Goal: Communication & Community: Ask a question

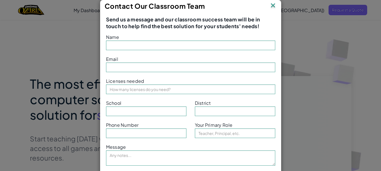
type input "WP van der Merwe"
type input "[EMAIL_ADDRESS][DOMAIN_NAME]"
type input "[GEOGRAPHIC_DATA]"
type input "D11 Jhb south"
type input "Teacher"
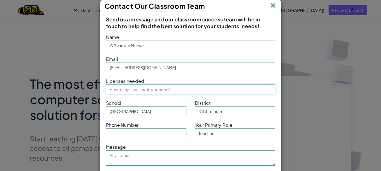
click at [149, 91] on input "text" at bounding box center [190, 90] width 169 height 10
click at [277, 54] on div "Send us a message and our classroom success team will be in touch to help find …" at bounding box center [190, 100] width 180 height 177
drag, startPoint x: 119, startPoint y: 88, endPoint x: 102, endPoint y: 92, distance: 17.4
click at [102, 92] on div "Licenses needed 400" at bounding box center [191, 85] width 178 height 18
type input "200"
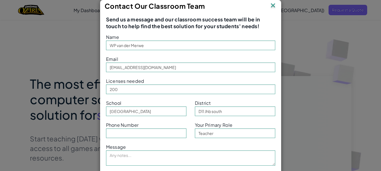
click at [275, 57] on div "Email [EMAIL_ADDRESS][DOMAIN_NAME]" at bounding box center [191, 63] width 178 height 18
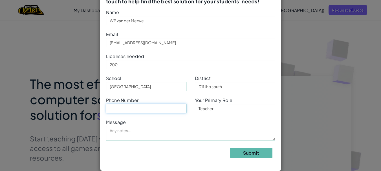
click at [110, 110] on input "text" at bounding box center [146, 109] width 80 height 10
type input "0716051478"
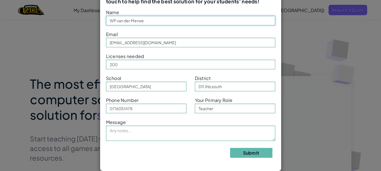
type input "[PERSON_NAME]"
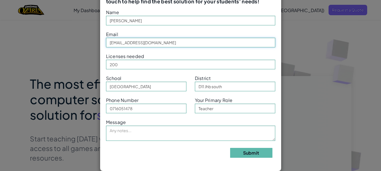
type input "[EMAIL_ADDRESS][DOMAIN_NAME]"
click at [242, 154] on button "Submit" at bounding box center [251, 153] width 42 height 10
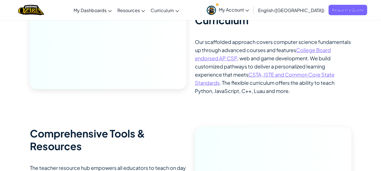
scroll to position [620, 0]
